Goal: Task Accomplishment & Management: Use online tool/utility

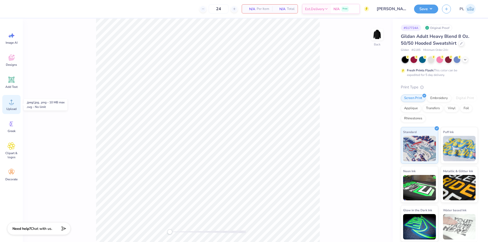
click at [16, 107] on span "Upload" at bounding box center [11, 109] width 10 height 4
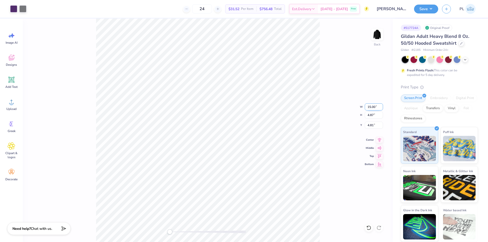
click at [370, 108] on input "15.00" at bounding box center [374, 106] width 18 height 7
type input "10.00"
type input "3.25"
type input "5.63"
drag, startPoint x: 375, startPoint y: 126, endPoint x: 357, endPoint y: 126, distance: 18.3
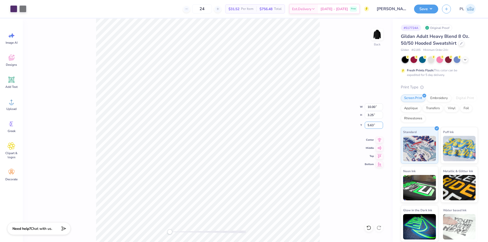
click at [357, 126] on div "Back W 10.00 10.00 " H 3.25 3.25 " Y 5.63 5.63 " Center Middle Top Bottom" at bounding box center [208, 131] width 370 height 224
click at [328, 172] on div "Back" at bounding box center [208, 131] width 370 height 224
click at [371, 124] on input "5.63" at bounding box center [374, 125] width 18 height 7
type input "3"
click at [381, 37] on img at bounding box center [377, 34] width 20 height 20
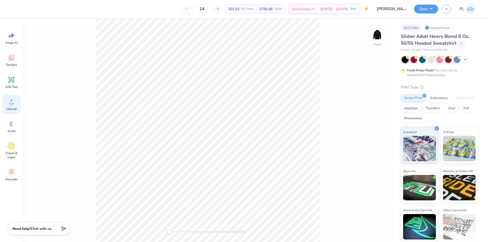
click at [11, 104] on circle at bounding box center [12, 104] width 4 height 4
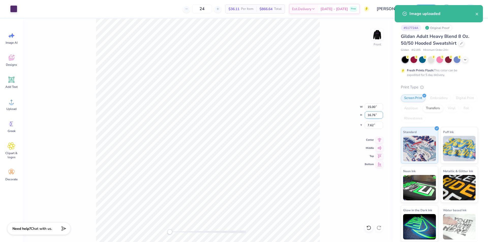
click at [373, 114] on input "16.76" at bounding box center [374, 115] width 18 height 7
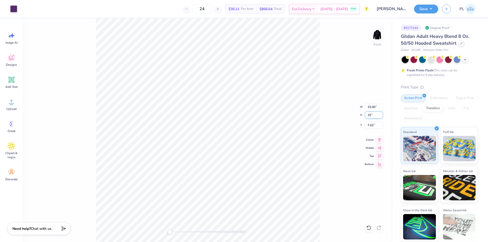
type input "15"
type input "13.43"
type input "15.00"
type input "8.50"
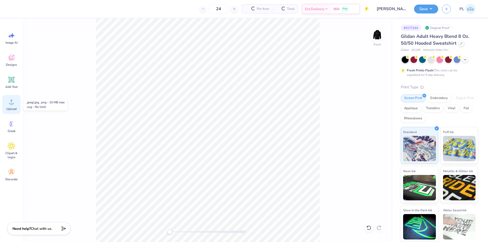
click at [8, 104] on icon at bounding box center [12, 102] width 8 height 8
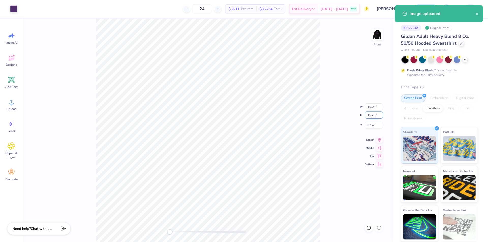
click at [369, 116] on input "15.73" at bounding box center [374, 115] width 18 height 7
type input "15"
type input "14.30"
type input "15.00"
type input "8.50"
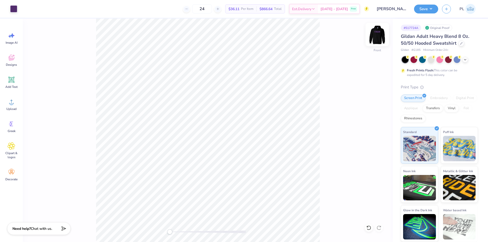
click at [375, 35] on img at bounding box center [377, 34] width 20 height 20
click at [381, 36] on img at bounding box center [377, 34] width 20 height 20
click at [422, 10] on button "Save" at bounding box center [426, 8] width 24 height 9
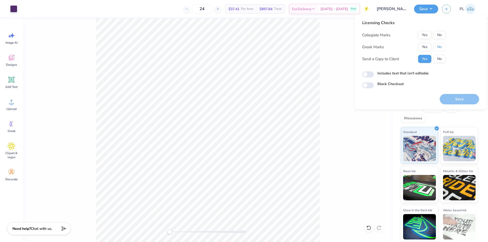
click at [437, 45] on button "No" at bounding box center [439, 47] width 12 height 8
click at [442, 34] on button "No" at bounding box center [439, 35] width 12 height 8
click at [367, 74] on input "Includes text that isn't editable" at bounding box center [368, 74] width 12 height 6
drag, startPoint x: 456, startPoint y: 98, endPoint x: 421, endPoint y: 95, distance: 35.4
click at [421, 95] on div "Licensing Checks Collegiate Marks Yes No Greek Marks Yes No Send a Copy to Clie…" at bounding box center [420, 62] width 117 height 85
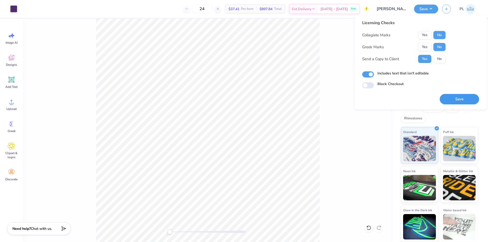
click at [447, 99] on button "Save" at bounding box center [458, 99] width 39 height 10
click at [371, 75] on input "Includes text that isn't editable" at bounding box center [368, 74] width 12 height 6
checkbox input "true"
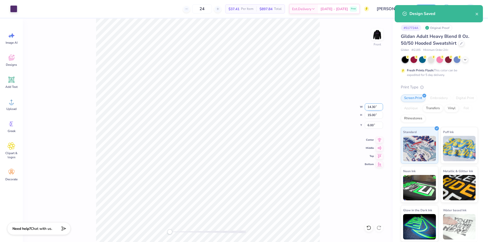
click at [371, 109] on input "14.30" at bounding box center [374, 106] width 18 height 7
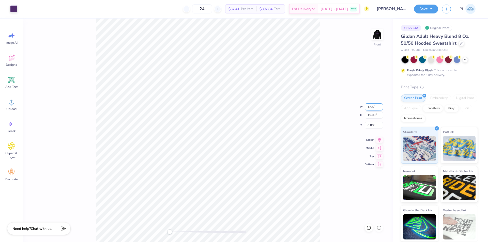
type input "12.50"
type input "13.11"
type input "6.95"
click at [431, 10] on button "Save" at bounding box center [426, 8] width 24 height 9
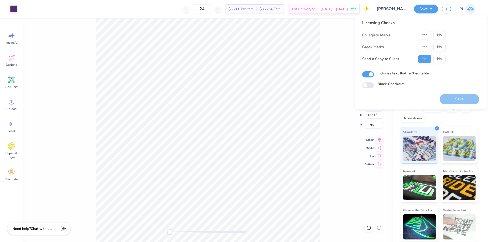
drag, startPoint x: 452, startPoint y: 101, endPoint x: 406, endPoint y: 94, distance: 46.6
click at [404, 99] on div "Licensing Checks Collegiate Marks Yes No Greek Marks Yes No Send a Copy to Clie…" at bounding box center [420, 62] width 117 height 85
click at [440, 44] on button "No" at bounding box center [439, 47] width 12 height 8
click at [438, 33] on button "No" at bounding box center [439, 35] width 12 height 8
click at [450, 100] on button "Save" at bounding box center [458, 99] width 39 height 10
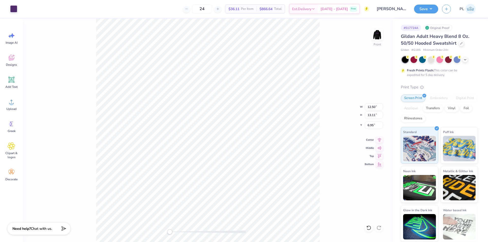
click at [326, 126] on div "Front W 12.50 12.50 " H 13.11 13.11 " Y 6.95 6.95 " Center Middle Top Bottom" at bounding box center [208, 131] width 370 height 224
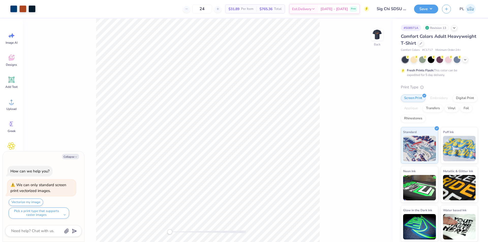
click at [344, 141] on div "Back" at bounding box center [208, 131] width 370 height 224
click at [16, 101] on div "Upload" at bounding box center [11, 104] width 18 height 19
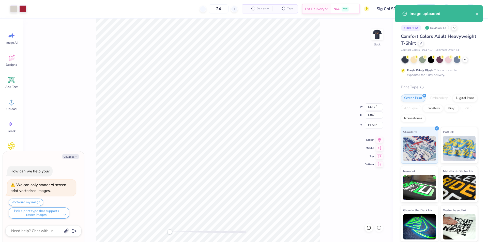
type textarea "x"
click at [377, 106] on input "14.17" at bounding box center [374, 106] width 18 height 7
type input "10"
type textarea "x"
type input "10.00"
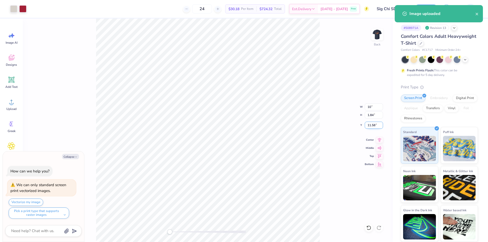
type input "1.30"
click at [370, 125] on input "11.85" at bounding box center [374, 125] width 18 height 7
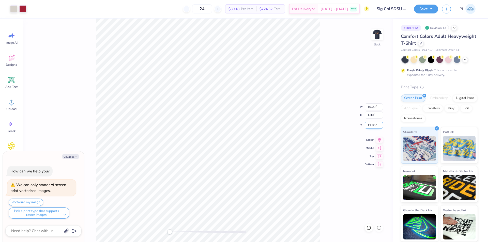
click at [370, 125] on input "11.85" at bounding box center [374, 125] width 18 height 7
type input "3"
click at [376, 35] on img at bounding box center [377, 34] width 20 height 20
click at [10, 101] on icon at bounding box center [12, 102] width 8 height 8
click at [371, 226] on icon at bounding box center [368, 227] width 5 height 5
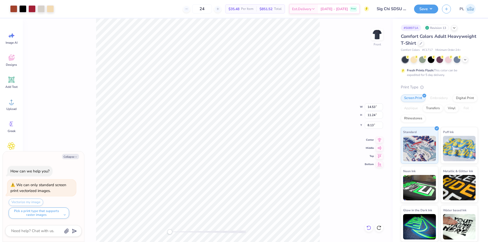
click at [369, 226] on icon at bounding box center [368, 228] width 4 height 5
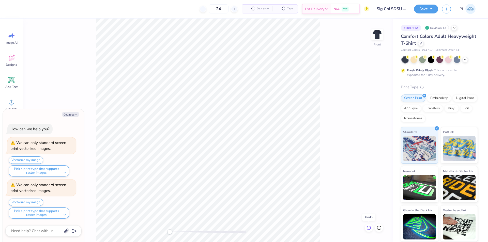
click at [369, 226] on icon at bounding box center [368, 228] width 4 height 5
click at [12, 83] on icon at bounding box center [12, 80] width 8 height 8
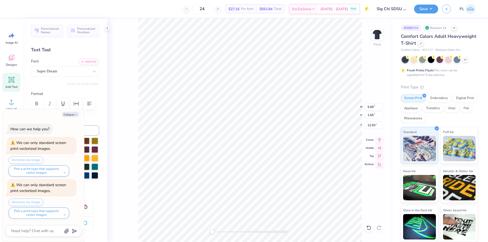
scroll to position [4, 1]
type textarea "x"
type textarea "TET"
click at [13, 100] on icon at bounding box center [12, 102] width 8 height 8
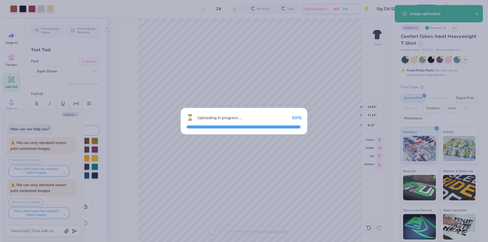
type textarea "x"
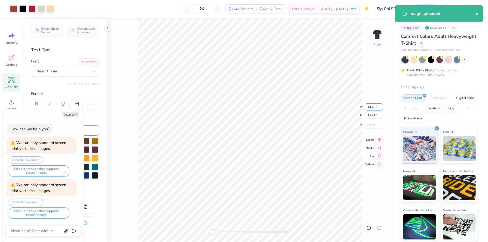
click at [372, 109] on input "14.53" at bounding box center [374, 106] width 18 height 7
type input "12"
click at [374, 127] on input "8.13" at bounding box center [374, 125] width 18 height 7
type textarea "x"
type input "12.00"
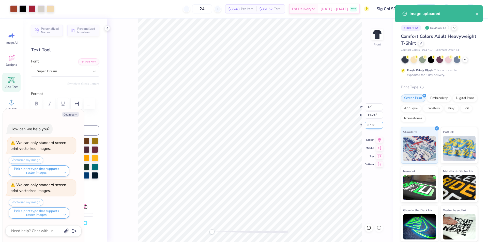
type input "9.28"
click at [372, 125] on input "9.11" at bounding box center [374, 125] width 18 height 7
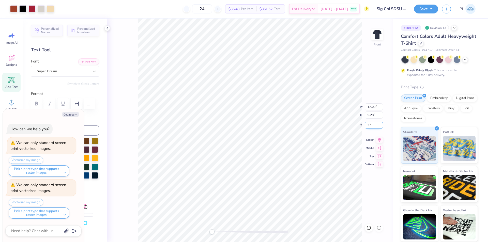
type input "3"
click at [426, 9] on button "Save" at bounding box center [426, 8] width 24 height 9
type textarea "x"
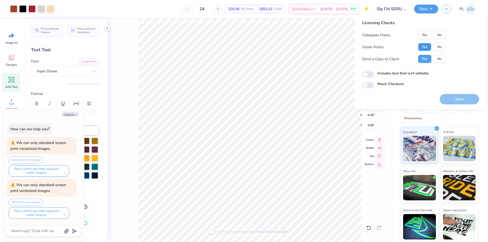
click at [428, 46] on button "Yes" at bounding box center [424, 47] width 13 height 8
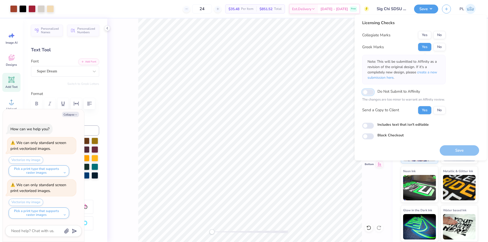
click at [366, 92] on input "Do Not Submit to Affinity" at bounding box center [368, 92] width 12 height 6
checkbox input "true"
type textarea "x"
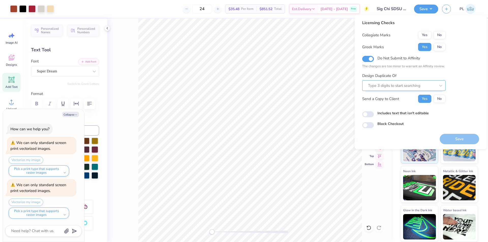
click at [406, 86] on div at bounding box center [402, 85] width 68 height 7
click at [398, 98] on div "No matching design duplicates found" at bounding box center [403, 99] width 83 height 10
click at [440, 84] on icon at bounding box center [440, 85] width 5 height 5
click at [442, 85] on icon at bounding box center [440, 86] width 3 height 2
click at [397, 83] on div at bounding box center [402, 85] width 68 height 7
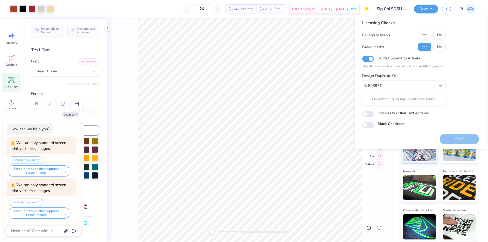
type input "508971"
click at [397, 85] on div at bounding box center [402, 85] width 68 height 7
type input "508971"
drag, startPoint x: 383, startPoint y: 85, endPoint x: 371, endPoint y: 84, distance: 12.0
click at [370, 84] on div at bounding box center [402, 85] width 68 height 7
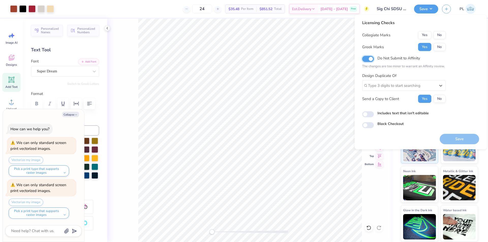
click at [371, 59] on input "Do Not Submit to Affinity" at bounding box center [368, 59] width 12 height 6
checkbox input "false"
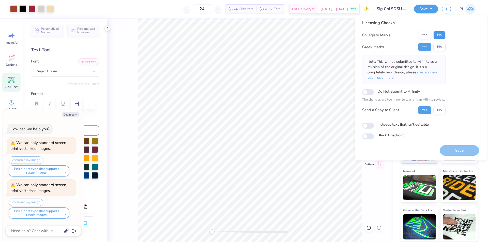
click at [442, 36] on button "No" at bounding box center [439, 35] width 12 height 8
click at [435, 48] on button "No" at bounding box center [439, 47] width 12 height 8
type textarea "x"
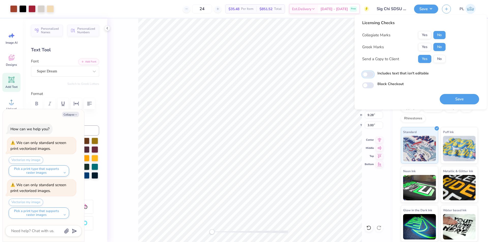
click at [364, 75] on input "Includes text that isn't editable" at bounding box center [368, 74] width 12 height 6
checkbox input "true"
click at [457, 98] on button "Save" at bounding box center [458, 99] width 39 height 10
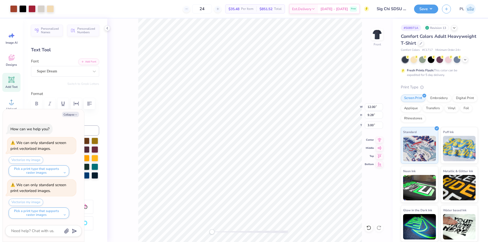
click at [428, 9] on button "Save" at bounding box center [426, 9] width 24 height 9
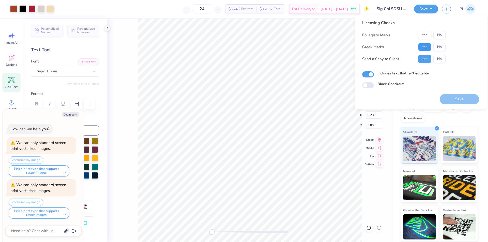
click at [424, 49] on button "Yes" at bounding box center [424, 47] width 13 height 8
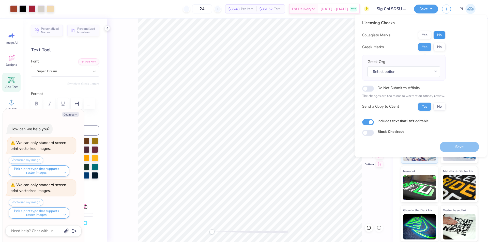
click at [436, 34] on button "No" at bounding box center [439, 35] width 12 height 8
type textarea "x"
click at [416, 70] on button "Select option" at bounding box center [403, 72] width 73 height 10
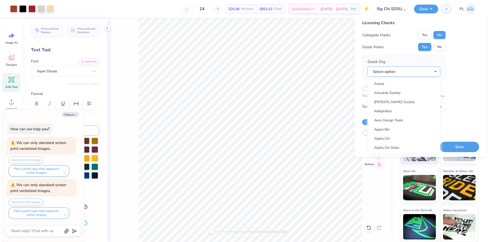
click at [367, 67] on button "Select option" at bounding box center [403, 72] width 73 height 10
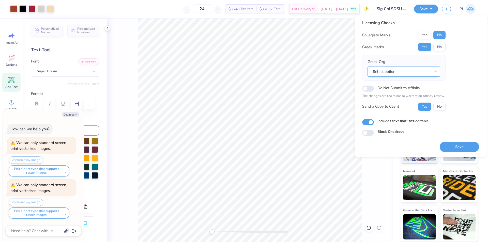
click at [416, 70] on button "Select option" at bounding box center [403, 72] width 73 height 10
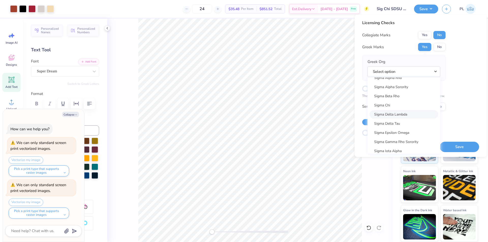
scroll to position [3252, 0]
click at [401, 104] on link "Sigma Chi" at bounding box center [403, 106] width 69 height 8
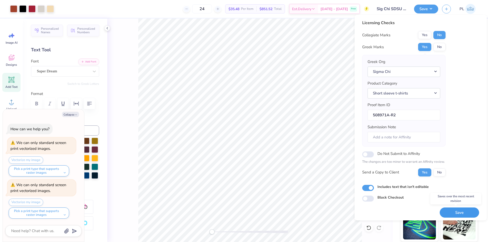
click at [446, 211] on button "Save" at bounding box center [458, 213] width 39 height 10
type textarea "x"
